Goal: Task Accomplishment & Management: Manage account settings

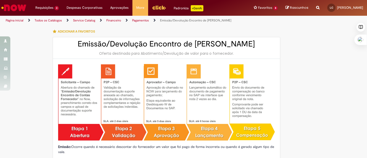
select select "*******"
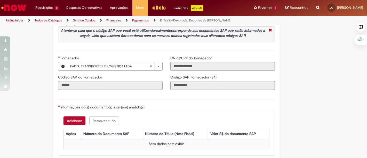
click at [17, 5] on img "Ir para a Homepage" at bounding box center [14, 8] width 27 height 10
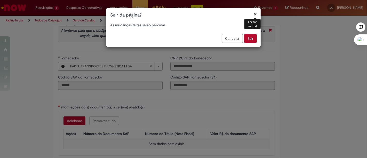
click at [252, 41] on button "Sair" at bounding box center [250, 38] width 13 height 9
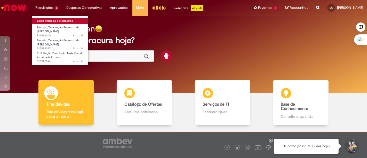
click at [59, 22] on link "Exibir Todas as Solicitações" at bounding box center [60, 21] width 57 height 6
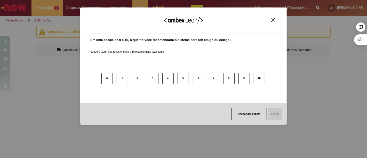
click at [274, 22] on div "Agradecemos seu feedback!" at bounding box center [184, 24] width 194 height 20
click at [272, 21] on img "Close" at bounding box center [274, 20] width 4 height 4
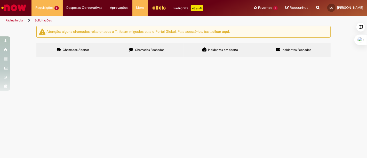
click at [0, 0] on span "Bom dia. Solicito devolução de NF em anexo atualizada." at bounding box center [0, 0] width 0 height 0
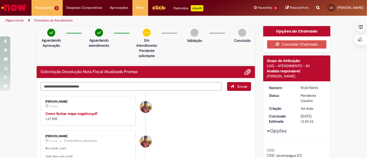
click at [158, 90] on textarea "Digite sua mensagem aqui..." at bounding box center [131, 86] width 181 height 9
click at [181, 109] on li "[PERSON_NAME] 7h atrás 7 horas atrás Como fechar mapa negativo.pdf 1.27 MB" at bounding box center [146, 110] width 211 height 29
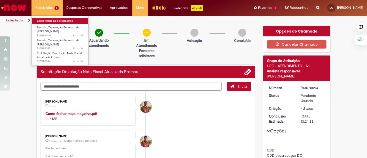
click at [49, 22] on link "Exibir Todas as Solicitações" at bounding box center [60, 21] width 57 height 6
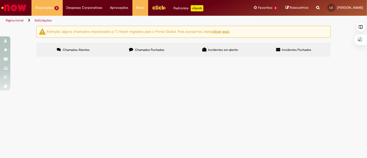
click at [0, 0] on span "EC referente cobrança de refugo com OK em anexo," at bounding box center [0, 0] width 0 height 0
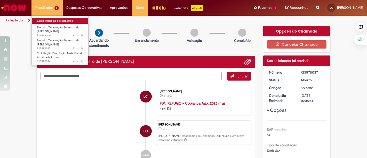
click at [53, 19] on link "Exibir Todas as Solicitações" at bounding box center [60, 21] width 57 height 6
